Goal: Use online tool/utility

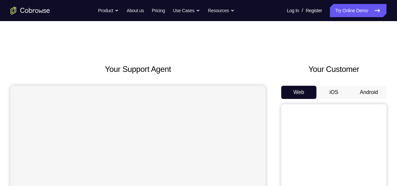
scroll to position [26, 0]
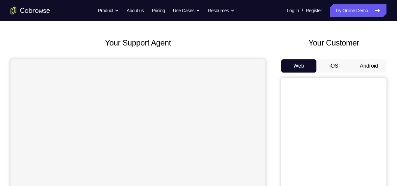
click at [375, 66] on button "Android" at bounding box center [368, 65] width 35 height 13
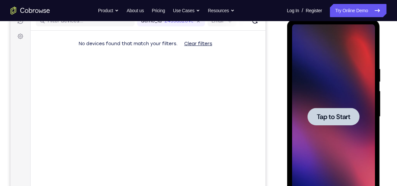
scroll to position [0, 0]
click at [337, 116] on span "Tap to Start" at bounding box center [333, 116] width 34 height 7
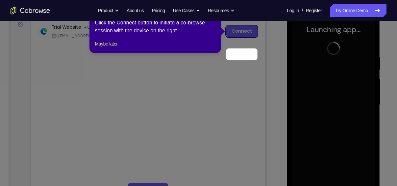
scroll to position [78, 0]
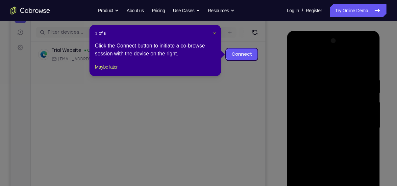
click at [215, 31] on span "×" at bounding box center [214, 33] width 3 height 5
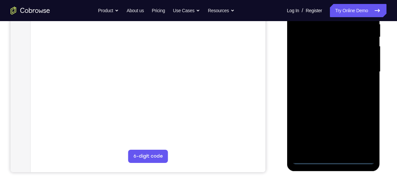
scroll to position [138, 0]
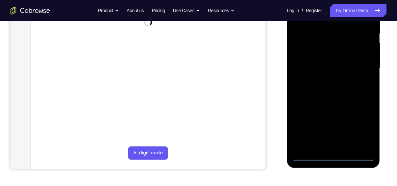
click at [336, 152] on div at bounding box center [333, 68] width 83 height 184
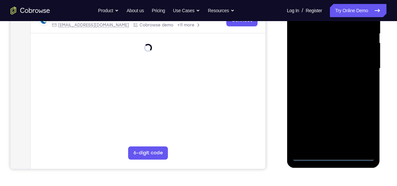
click at [333, 156] on div at bounding box center [333, 68] width 83 height 184
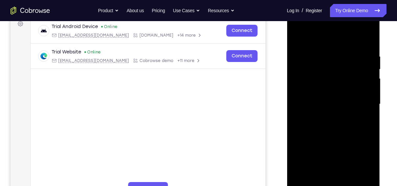
click at [363, 162] on div at bounding box center [333, 104] width 83 height 184
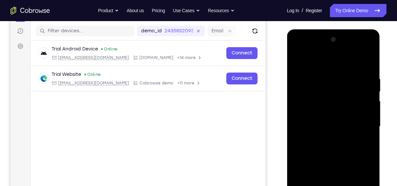
click at [347, 105] on div at bounding box center [333, 126] width 83 height 184
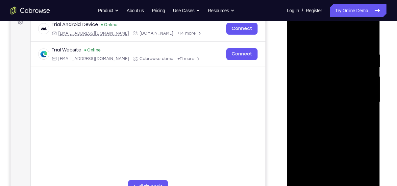
scroll to position [104, 0]
click at [325, 40] on div at bounding box center [333, 102] width 83 height 184
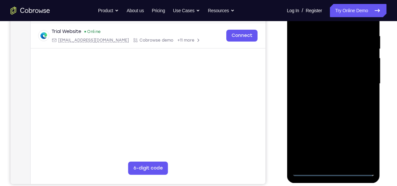
scroll to position [126, 0]
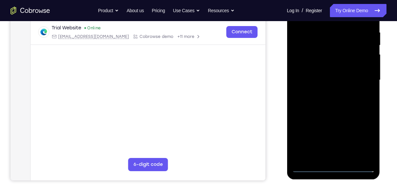
click at [364, 81] on div at bounding box center [333, 80] width 83 height 184
click at [327, 93] on div at bounding box center [333, 80] width 83 height 184
click at [330, 77] on div at bounding box center [333, 80] width 83 height 184
click at [338, 67] on div at bounding box center [333, 80] width 83 height 184
click at [336, 78] on div at bounding box center [333, 80] width 83 height 184
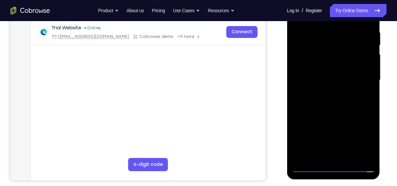
click at [335, 102] on div at bounding box center [333, 80] width 83 height 184
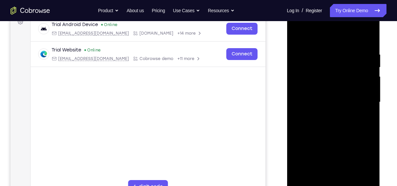
scroll to position [104, 0]
click at [336, 124] on div at bounding box center [333, 102] width 83 height 184
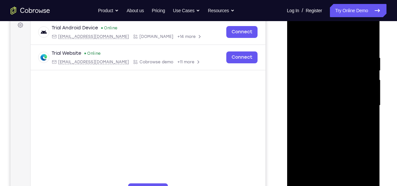
scroll to position [100, 0]
click at [353, 139] on div at bounding box center [333, 106] width 83 height 184
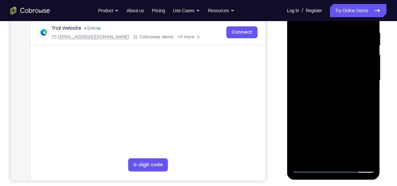
scroll to position [126, 0]
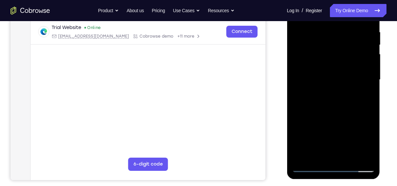
click at [370, 157] on div at bounding box center [333, 79] width 83 height 184
click at [373, 150] on div at bounding box center [333, 79] width 83 height 184
click at [350, 157] on div at bounding box center [333, 79] width 83 height 184
click at [339, 113] on div at bounding box center [333, 79] width 83 height 184
click at [328, 59] on div at bounding box center [333, 79] width 83 height 184
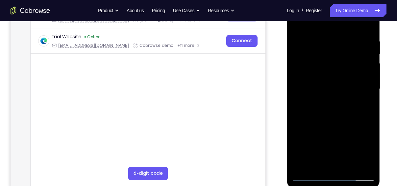
scroll to position [112, 0]
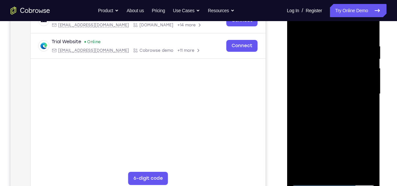
click at [300, 32] on div at bounding box center [333, 94] width 83 height 184
click at [300, 28] on div at bounding box center [333, 94] width 83 height 184
click at [323, 42] on div at bounding box center [333, 94] width 83 height 184
click at [367, 28] on div at bounding box center [333, 94] width 83 height 184
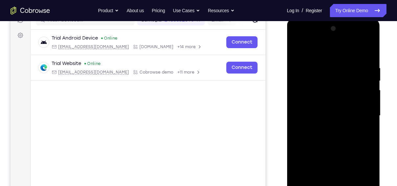
scroll to position [90, 0]
click at [341, 42] on div at bounding box center [333, 116] width 83 height 184
click at [321, 66] on div at bounding box center [333, 116] width 83 height 184
click at [366, 53] on div at bounding box center [333, 116] width 83 height 184
click at [367, 54] on div at bounding box center [333, 116] width 83 height 184
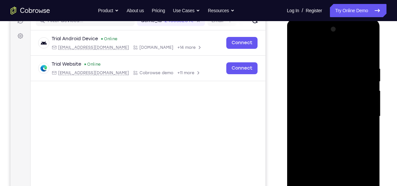
scroll to position [145, 0]
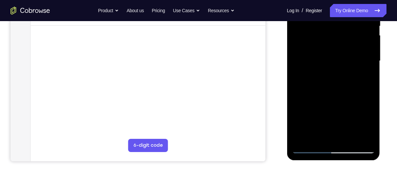
click at [366, 138] on div at bounding box center [333, 61] width 83 height 184
click at [347, 137] on div at bounding box center [333, 61] width 83 height 184
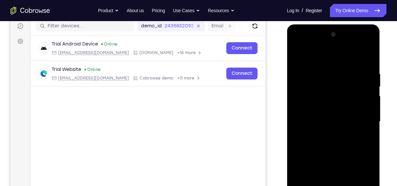
scroll to position [84, 0]
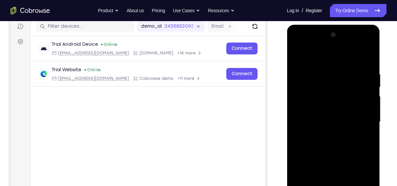
click at [339, 46] on div at bounding box center [333, 122] width 83 height 184
click at [329, 66] on div at bounding box center [333, 122] width 83 height 184
click at [331, 103] on div at bounding box center [333, 122] width 83 height 184
click at [331, 90] on div at bounding box center [333, 122] width 83 height 184
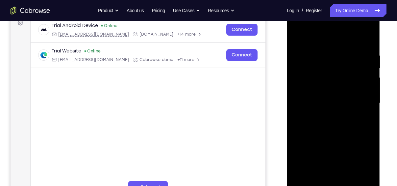
scroll to position [103, 0]
click at [369, 38] on div at bounding box center [333, 103] width 83 height 184
click at [353, 39] on div at bounding box center [333, 103] width 83 height 184
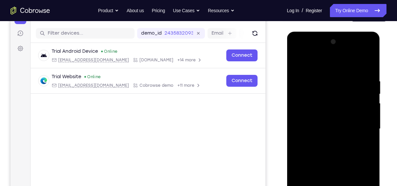
scroll to position [77, 0]
click at [367, 64] on div at bounding box center [333, 129] width 83 height 184
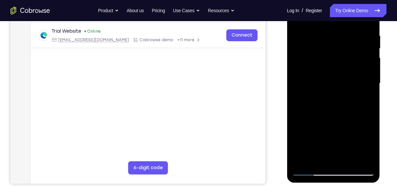
scroll to position [124, 0]
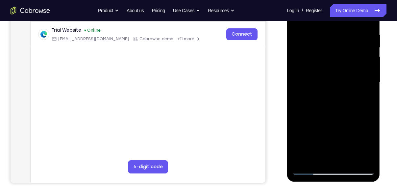
click at [311, 169] on div at bounding box center [333, 82] width 83 height 184
click at [314, 39] on div at bounding box center [333, 82] width 83 height 184
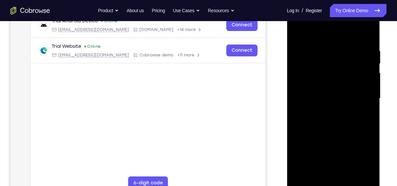
scroll to position [131, 0]
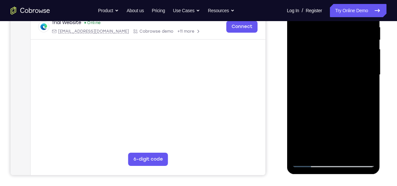
click at [310, 163] on div at bounding box center [333, 75] width 83 height 184
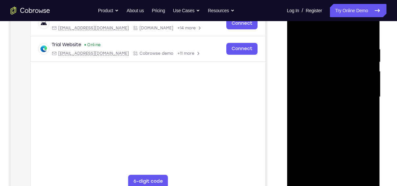
scroll to position [109, 0]
click at [310, 72] on div at bounding box center [333, 97] width 83 height 184
click at [370, 29] on div at bounding box center [333, 97] width 83 height 184
click at [369, 31] on div at bounding box center [333, 97] width 83 height 184
click at [314, 50] on div at bounding box center [333, 97] width 83 height 184
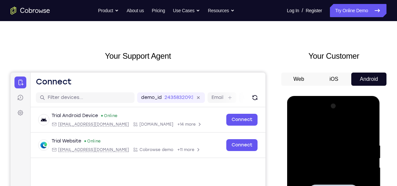
scroll to position [1, 0]
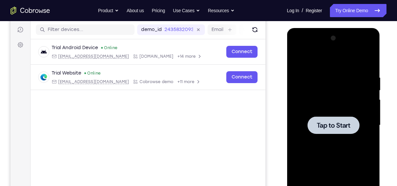
click at [331, 124] on span "Tap to Start" at bounding box center [333, 125] width 34 height 7
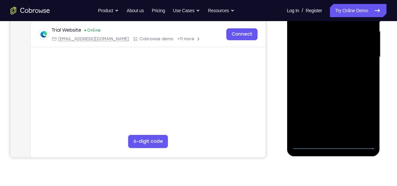
scroll to position [150, 0]
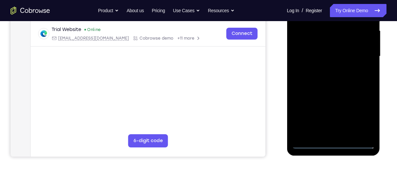
click at [331, 141] on div at bounding box center [333, 56] width 83 height 184
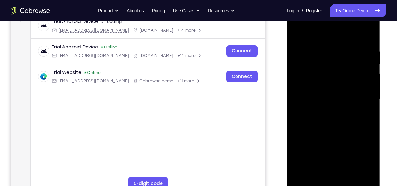
scroll to position [120, 0]
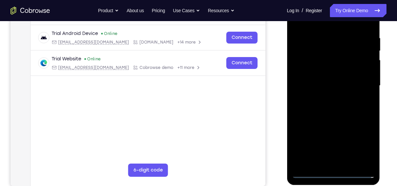
click at [332, 172] on div at bounding box center [333, 85] width 83 height 184
click at [361, 142] on div at bounding box center [333, 85] width 83 height 184
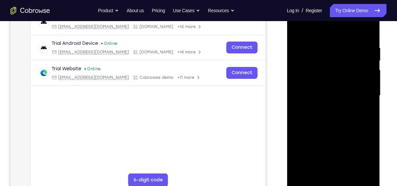
click at [333, 30] on div at bounding box center [333, 95] width 83 height 184
click at [362, 91] on div at bounding box center [333, 95] width 83 height 184
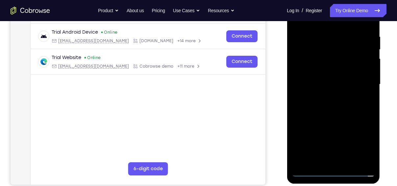
click at [326, 95] on div at bounding box center [333, 84] width 83 height 184
click at [334, 81] on div at bounding box center [333, 84] width 83 height 184
click at [332, 68] on div at bounding box center [333, 84] width 83 height 184
click at [334, 84] on div at bounding box center [333, 84] width 83 height 184
click at [344, 107] on div at bounding box center [333, 84] width 83 height 184
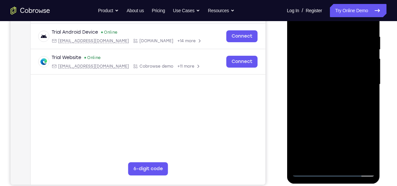
click at [344, 107] on div at bounding box center [333, 84] width 83 height 184
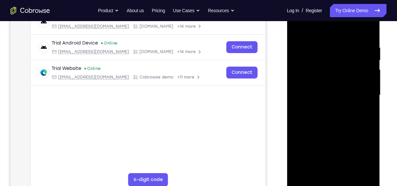
click at [343, 128] on div at bounding box center [333, 95] width 83 height 184
click at [351, 172] on div at bounding box center [333, 95] width 83 height 184
click at [349, 128] on div at bounding box center [333, 95] width 83 height 184
click at [347, 79] on div at bounding box center [333, 95] width 83 height 184
click at [325, 169] on div at bounding box center [333, 95] width 83 height 184
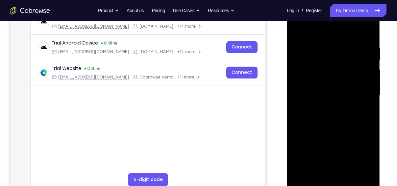
click at [367, 113] on div at bounding box center [333, 95] width 83 height 184
click at [299, 27] on div at bounding box center [333, 95] width 83 height 184
click at [327, 52] on div at bounding box center [333, 95] width 83 height 184
click at [344, 80] on div at bounding box center [333, 95] width 83 height 184
click at [344, 79] on div at bounding box center [333, 95] width 83 height 184
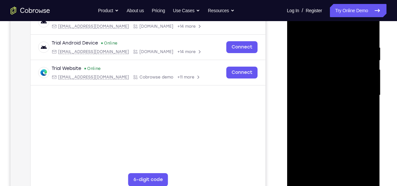
click at [298, 29] on div at bounding box center [333, 95] width 83 height 184
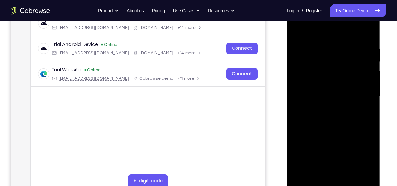
scroll to position [109, 0]
click at [322, 110] on div at bounding box center [333, 97] width 83 height 184
click at [332, 173] on div at bounding box center [333, 97] width 83 height 184
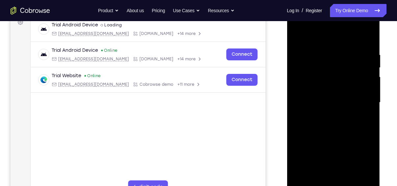
click at [298, 36] on div at bounding box center [333, 102] width 83 height 184
click at [319, 116] on div at bounding box center [333, 102] width 83 height 184
click at [319, 179] on div at bounding box center [333, 102] width 83 height 184
click at [370, 167] on div at bounding box center [333, 102] width 83 height 184
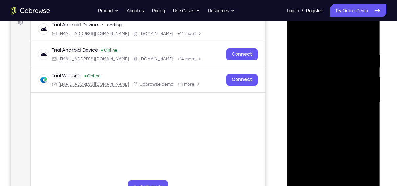
click at [301, 37] on div at bounding box center [333, 102] width 83 height 184
click at [300, 35] on div at bounding box center [333, 102] width 83 height 184
click at [321, 49] on div at bounding box center [333, 102] width 83 height 184
click at [360, 65] on div at bounding box center [333, 102] width 83 height 184
click at [364, 80] on div at bounding box center [333, 102] width 83 height 184
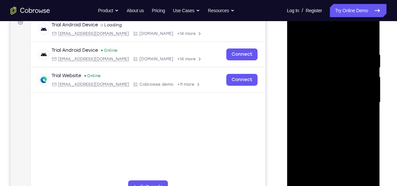
click at [367, 41] on div at bounding box center [333, 102] width 83 height 184
click at [353, 179] on div at bounding box center [333, 102] width 83 height 184
click at [344, 82] on div at bounding box center [333, 102] width 83 height 184
click at [298, 38] on div at bounding box center [333, 102] width 83 height 184
click at [335, 101] on div at bounding box center [333, 102] width 83 height 184
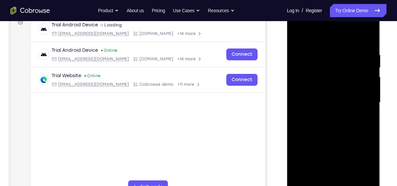
click at [301, 37] on div at bounding box center [333, 102] width 83 height 184
click at [311, 44] on div at bounding box center [333, 102] width 83 height 184
click at [305, 55] on div at bounding box center [333, 102] width 83 height 184
click at [369, 35] on div at bounding box center [333, 102] width 83 height 184
click at [301, 37] on div at bounding box center [333, 102] width 83 height 184
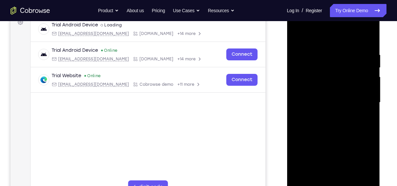
click at [301, 37] on div at bounding box center [333, 102] width 83 height 184
click at [324, 103] on div at bounding box center [333, 102] width 83 height 184
click at [316, 177] on div at bounding box center [333, 102] width 83 height 184
